Goal: Task Accomplishment & Management: Complete application form

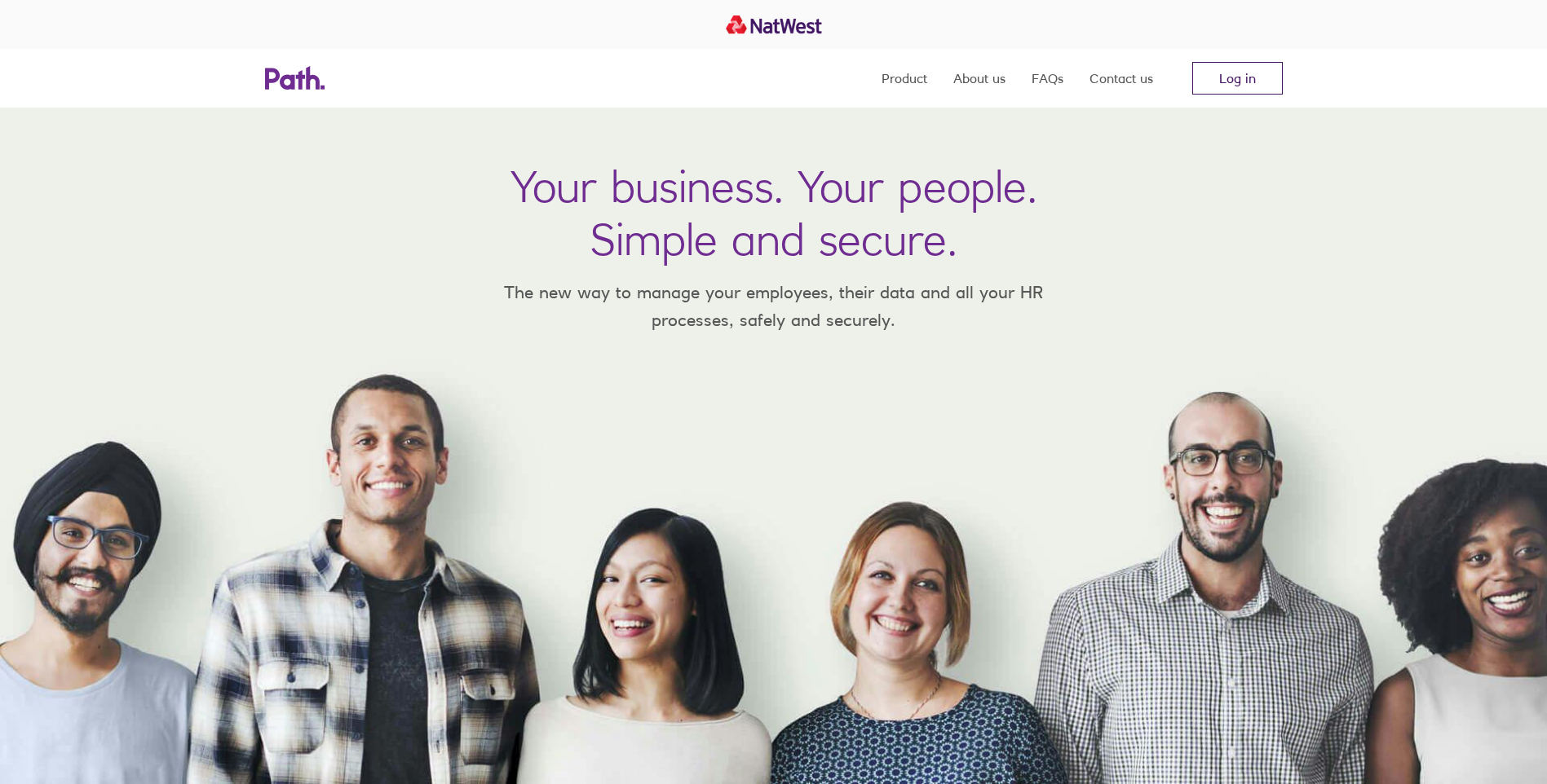
click at [1261, 69] on link "Log in" at bounding box center [1237, 78] width 90 height 33
click at [1238, 84] on link "Log in" at bounding box center [1237, 78] width 90 height 33
click at [1240, 88] on link "Log in" at bounding box center [1237, 78] width 90 height 33
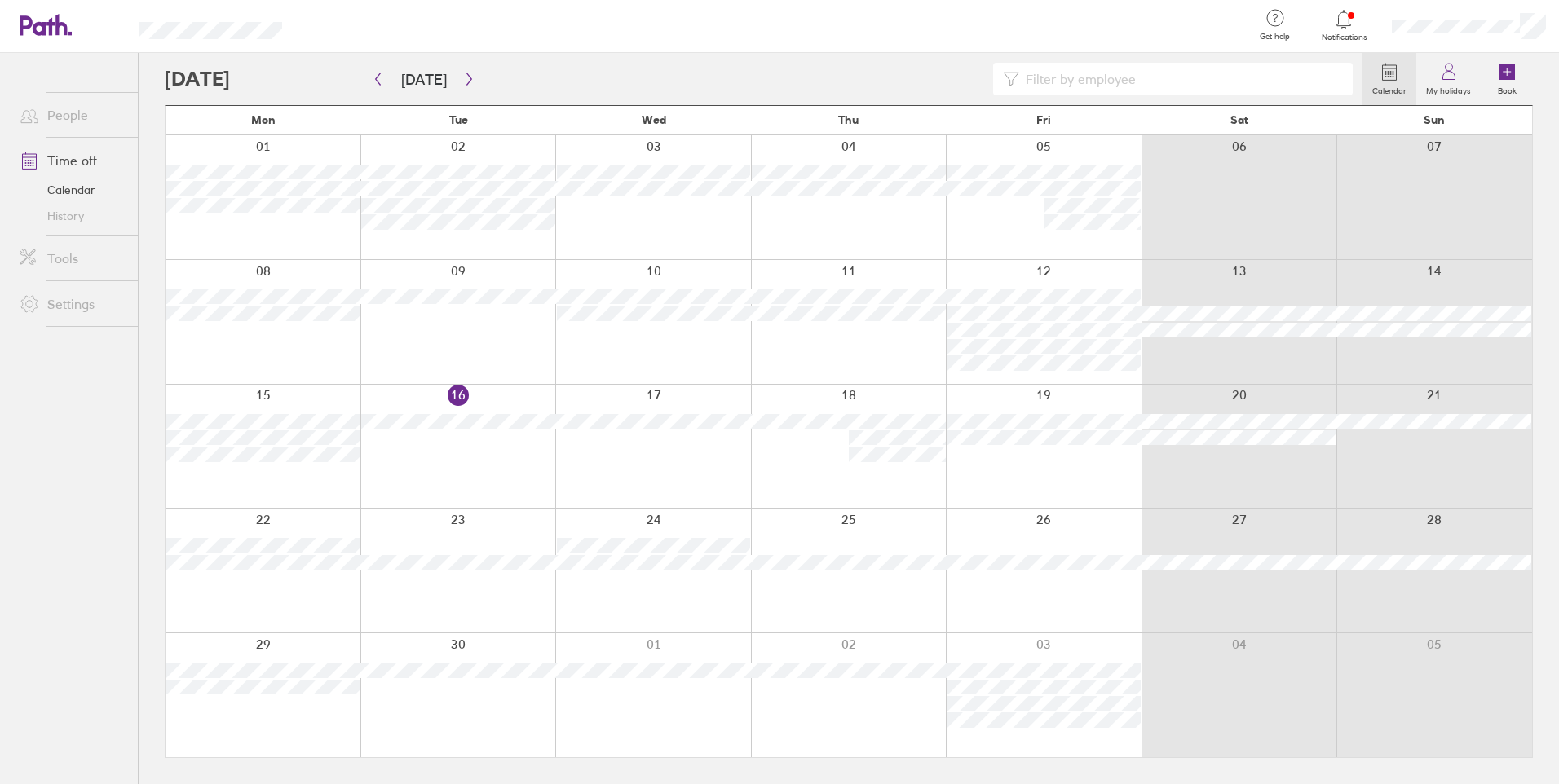
click at [515, 591] on div at bounding box center [458, 570] width 196 height 124
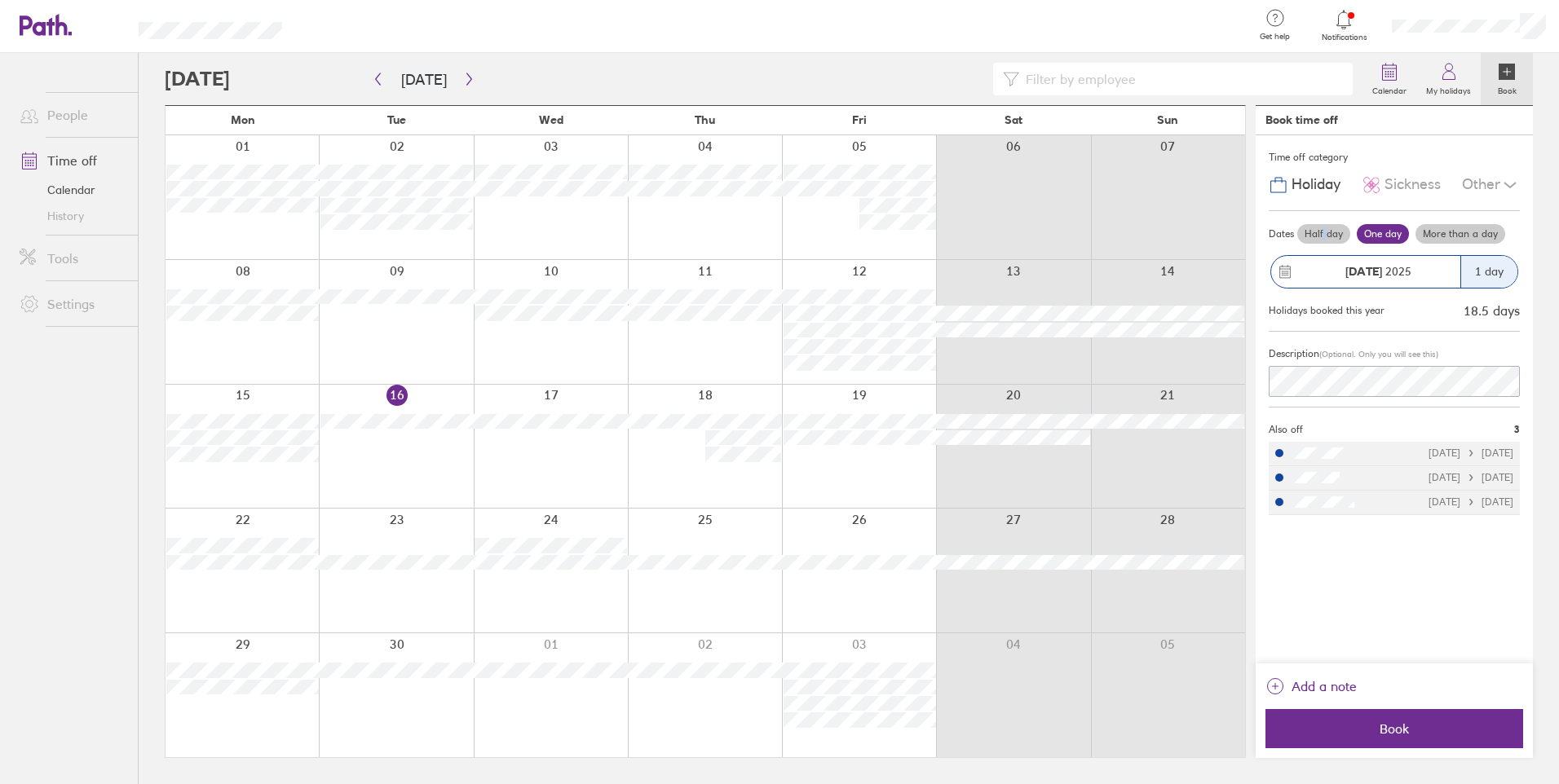
click at [1322, 233] on label "Half day" at bounding box center [1324, 233] width 53 height 19
click at [1327, 235] on label "Half day" at bounding box center [1324, 233] width 53 height 19
click at [0, 0] on input "Half day" at bounding box center [0, 0] width 0 height 0
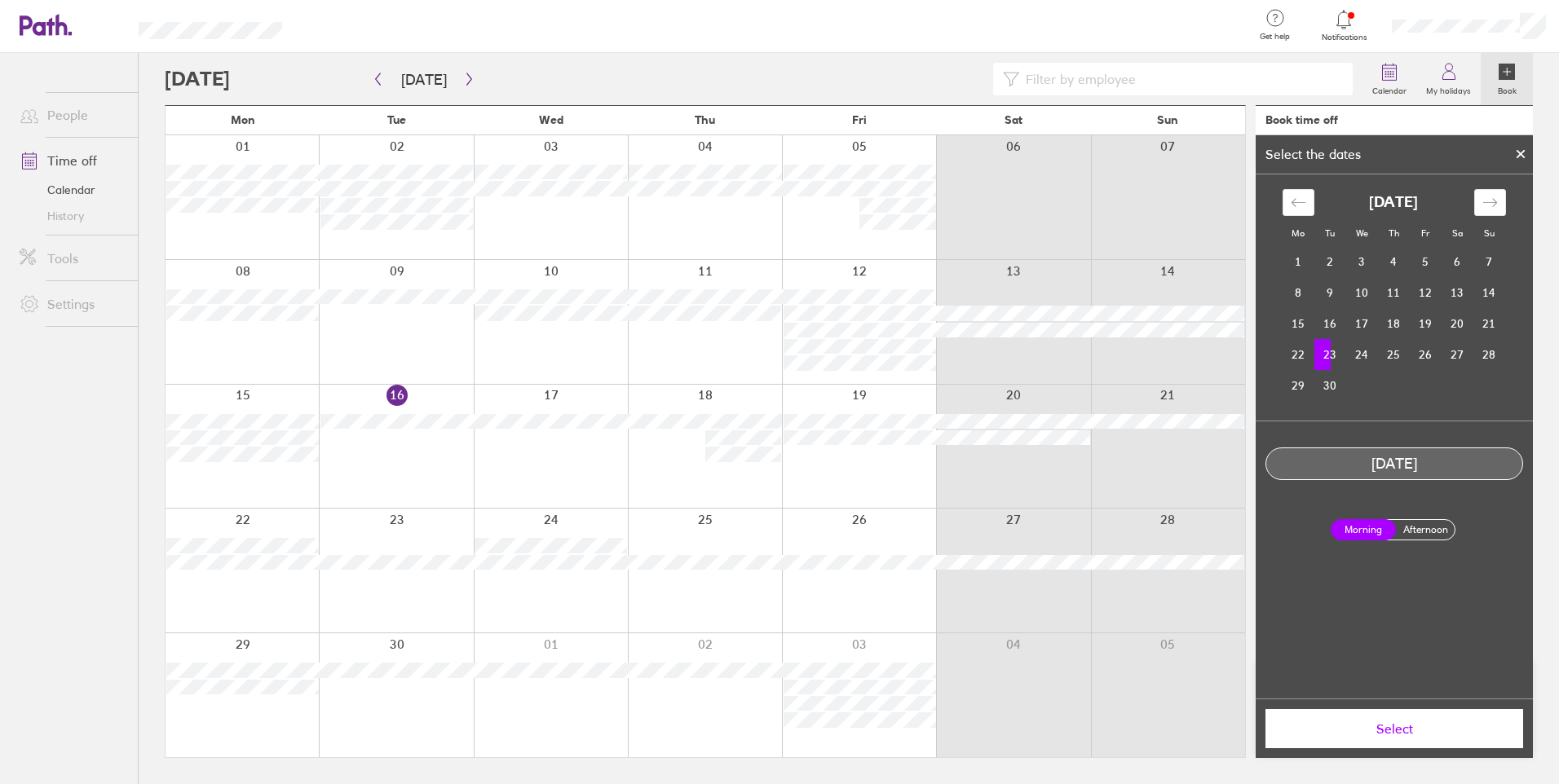
click at [1407, 719] on button "Select" at bounding box center [1395, 728] width 258 height 39
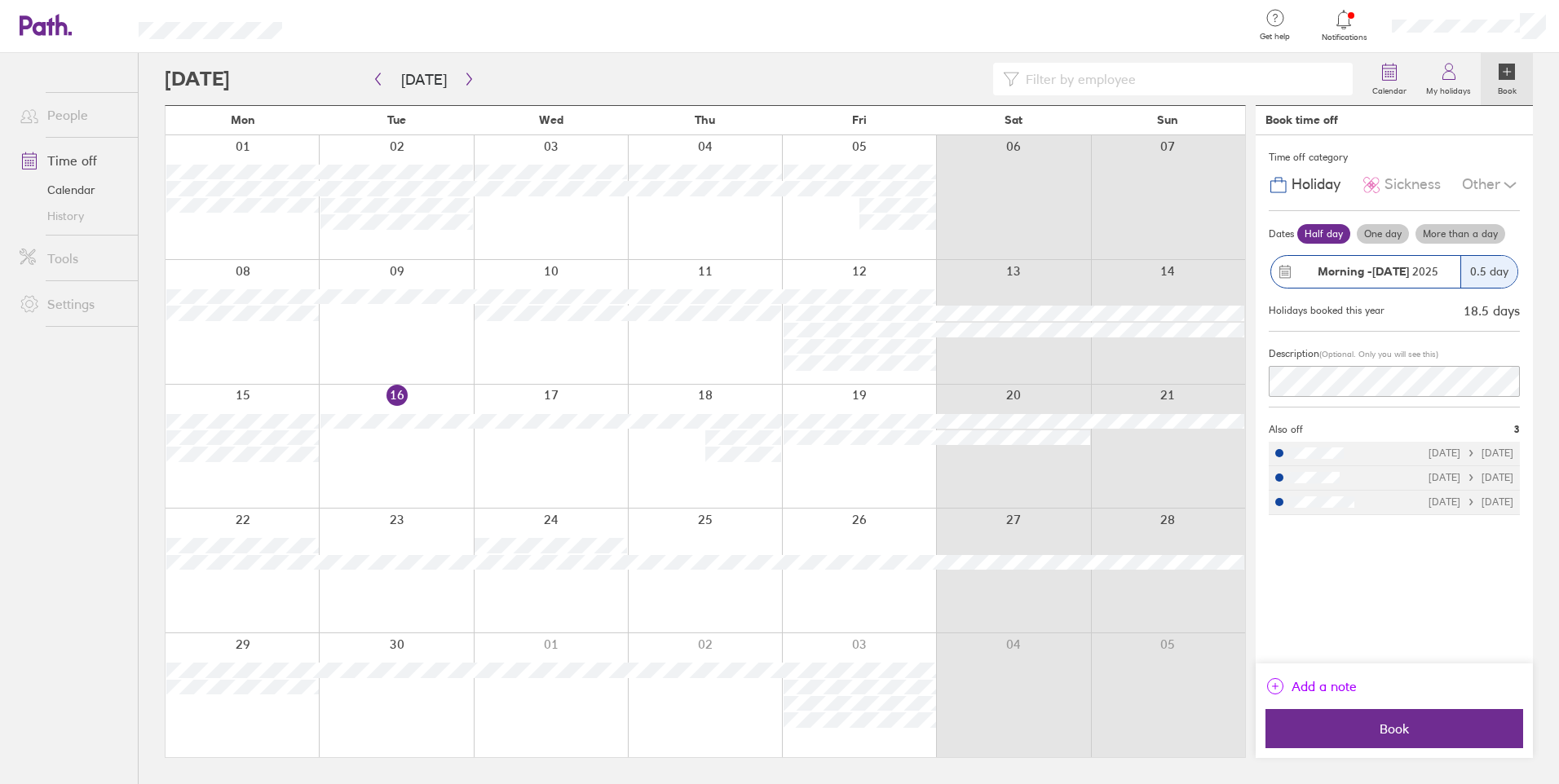
click at [1330, 689] on span "Add a note" at bounding box center [1324, 686] width 65 height 26
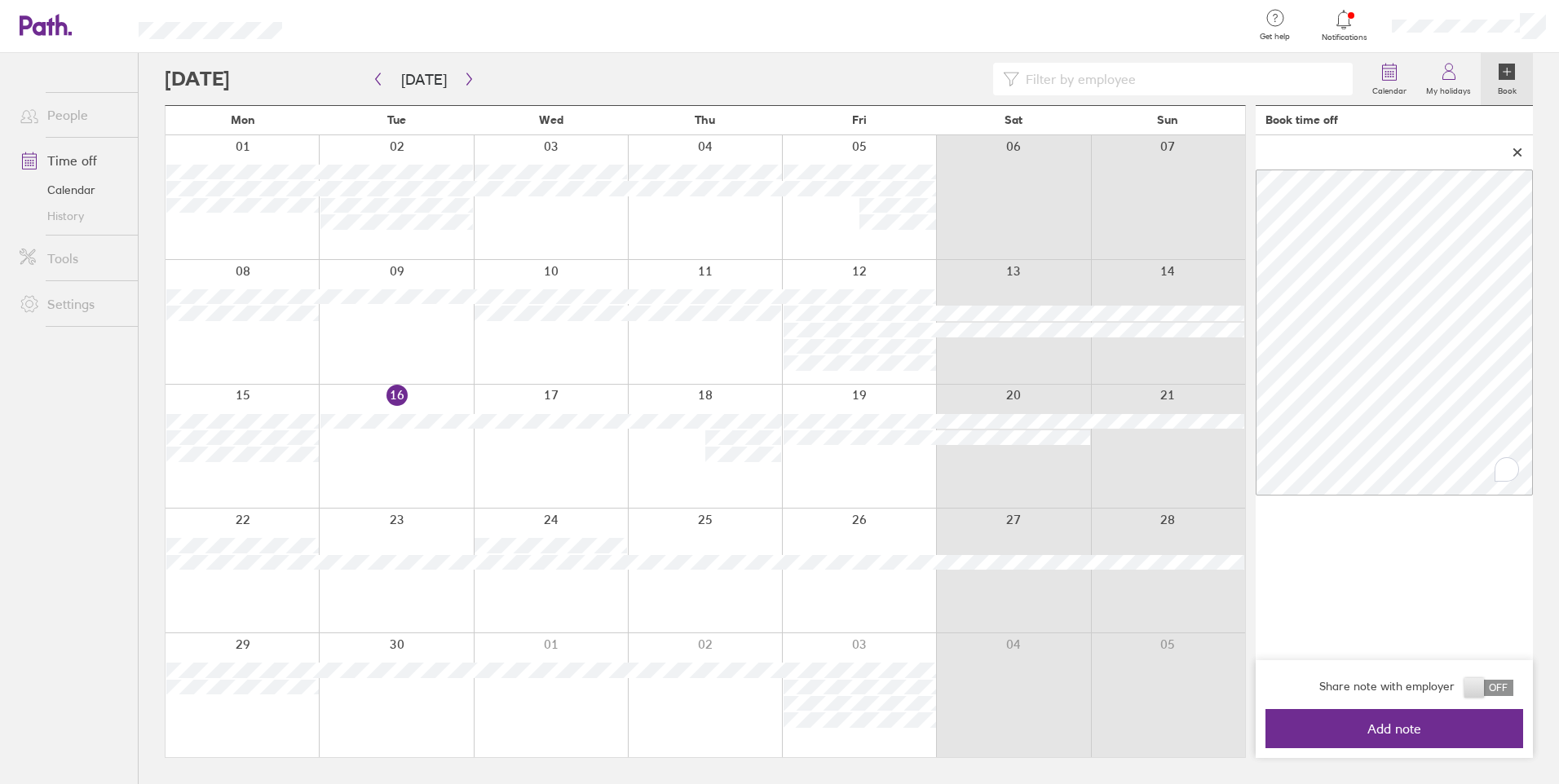
click at [1477, 692] on span at bounding box center [1489, 688] width 49 height 16
click at [1514, 692] on input "checkbox" at bounding box center [1514, 692] width 0 height 0
click at [1400, 732] on span "Add note" at bounding box center [1395, 728] width 235 height 14
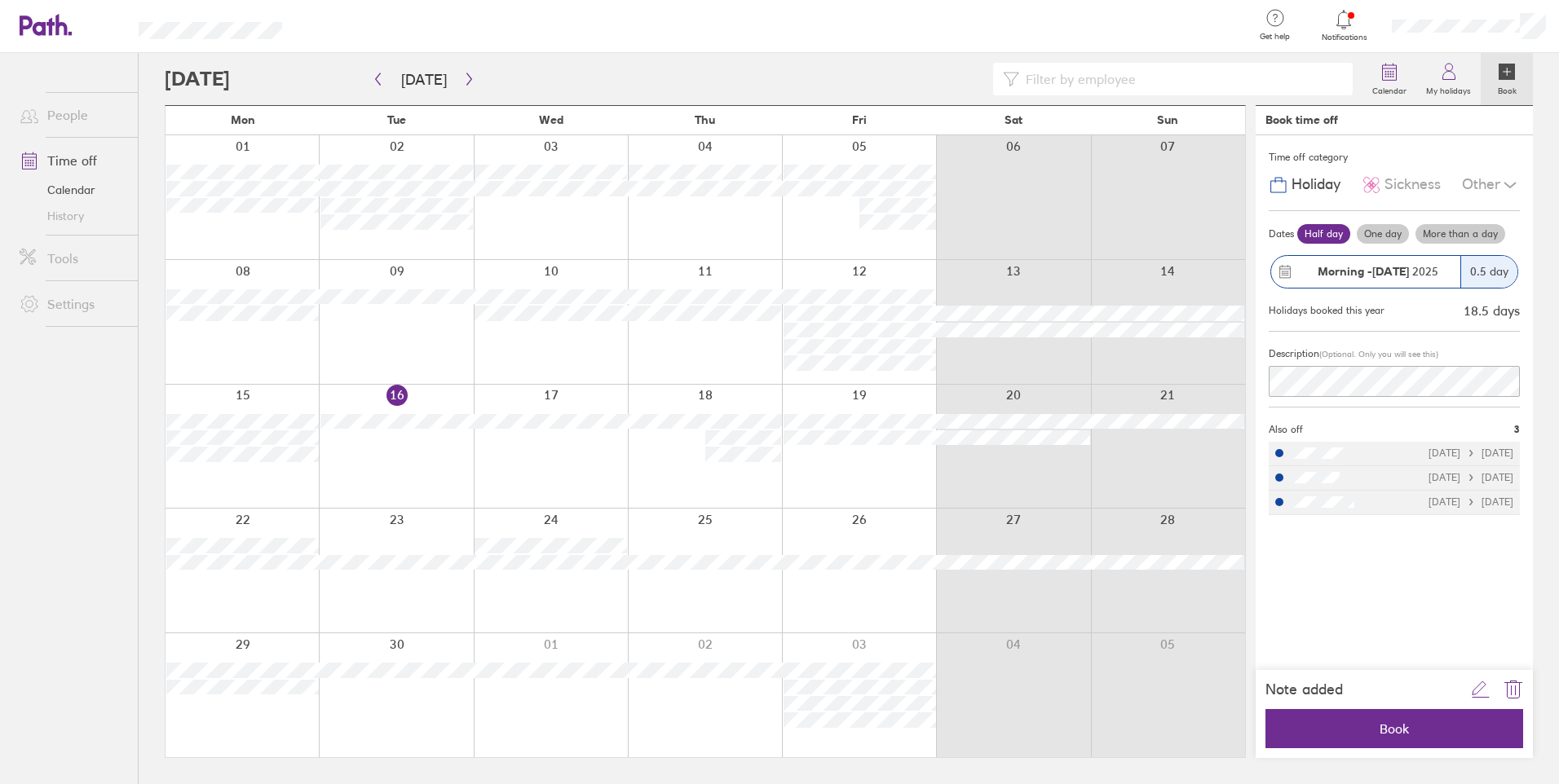
scroll to position [0, 850]
click at [1405, 730] on span "Book" at bounding box center [1395, 728] width 235 height 14
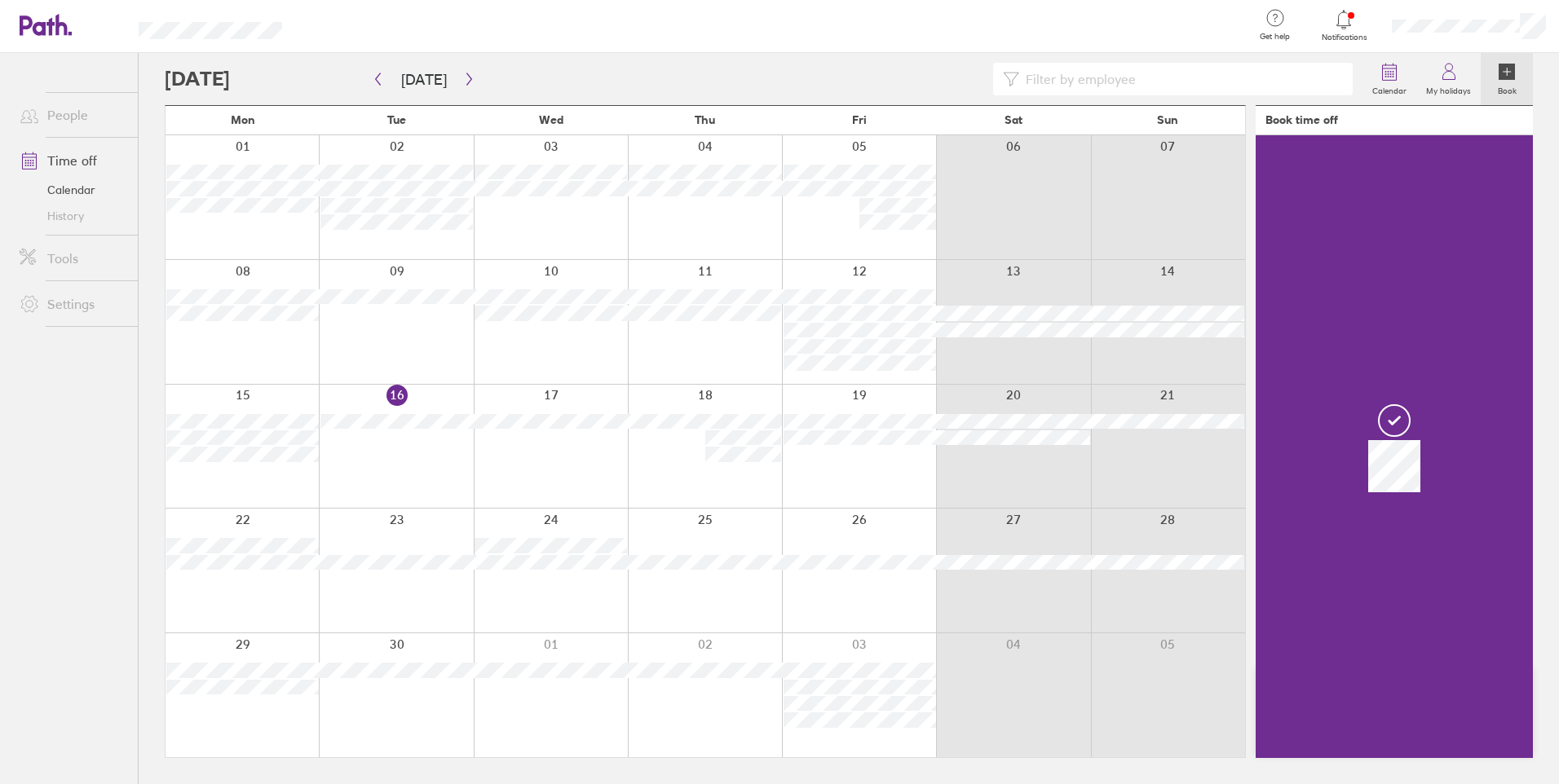
scroll to position [0, 0]
